Goal: Task Accomplishment & Management: Use online tool/utility

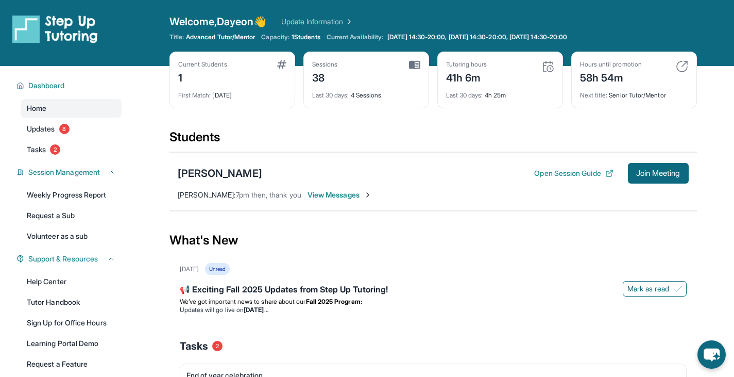
click at [545, 64] on img at bounding box center [548, 66] width 12 height 12
drag, startPoint x: 487, startPoint y: 100, endPoint x: 520, endPoint y: 89, distance: 34.7
click at [520, 89] on div "Tutoring hours 41h 6m Last 30 days : 4h 25m" at bounding box center [500, 80] width 126 height 57
click at [520, 92] on div "Last 30 days : 4h 25m" at bounding box center [500, 92] width 108 height 14
drag, startPoint x: 520, startPoint y: 92, endPoint x: 475, endPoint y: 93, distance: 45.3
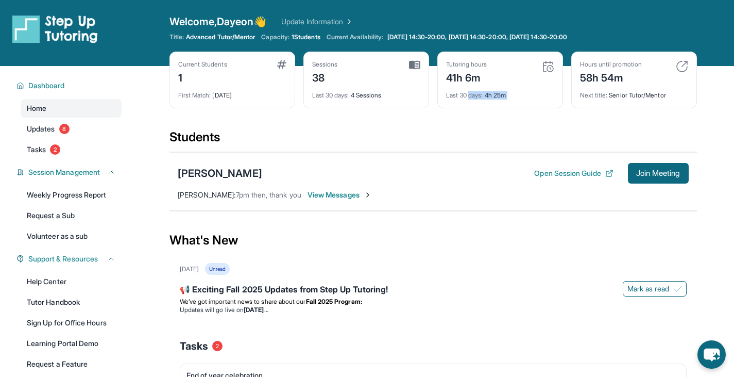
click at [475, 93] on div "Last 30 days : 4h 25m" at bounding box center [500, 92] width 108 height 14
click at [514, 93] on div "Last 30 days : 4h 25m" at bounding box center [500, 92] width 108 height 14
click at [650, 173] on span "Join Meeting" at bounding box center [658, 173] width 44 height 6
